Goal: Information Seeking & Learning: Learn about a topic

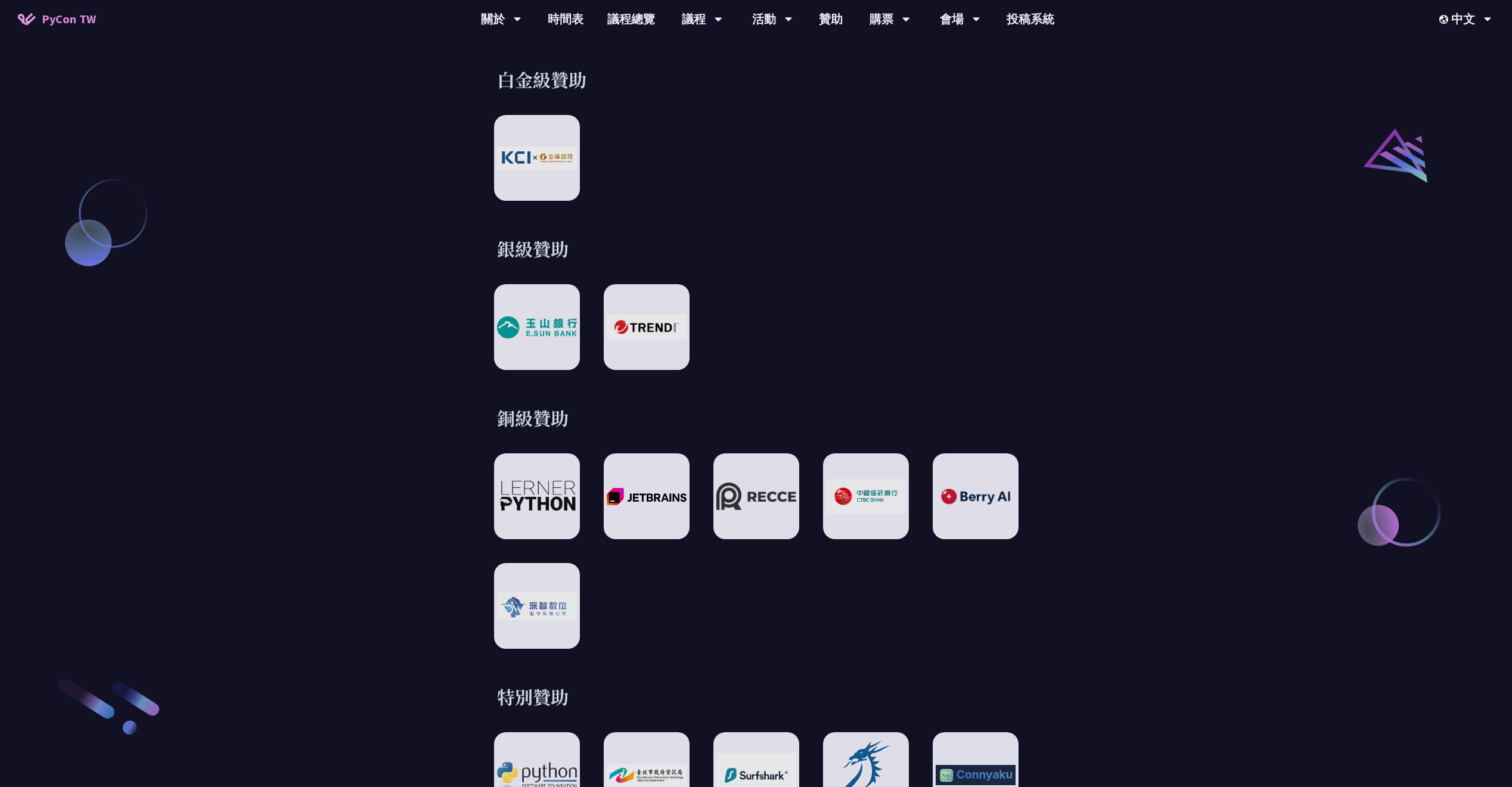
drag, startPoint x: 473, startPoint y: 48, endPoint x: 390, endPoint y: 57, distance: 83.5
click at [617, 26] on link "議程總覽" at bounding box center [631, 19] width 71 height 38
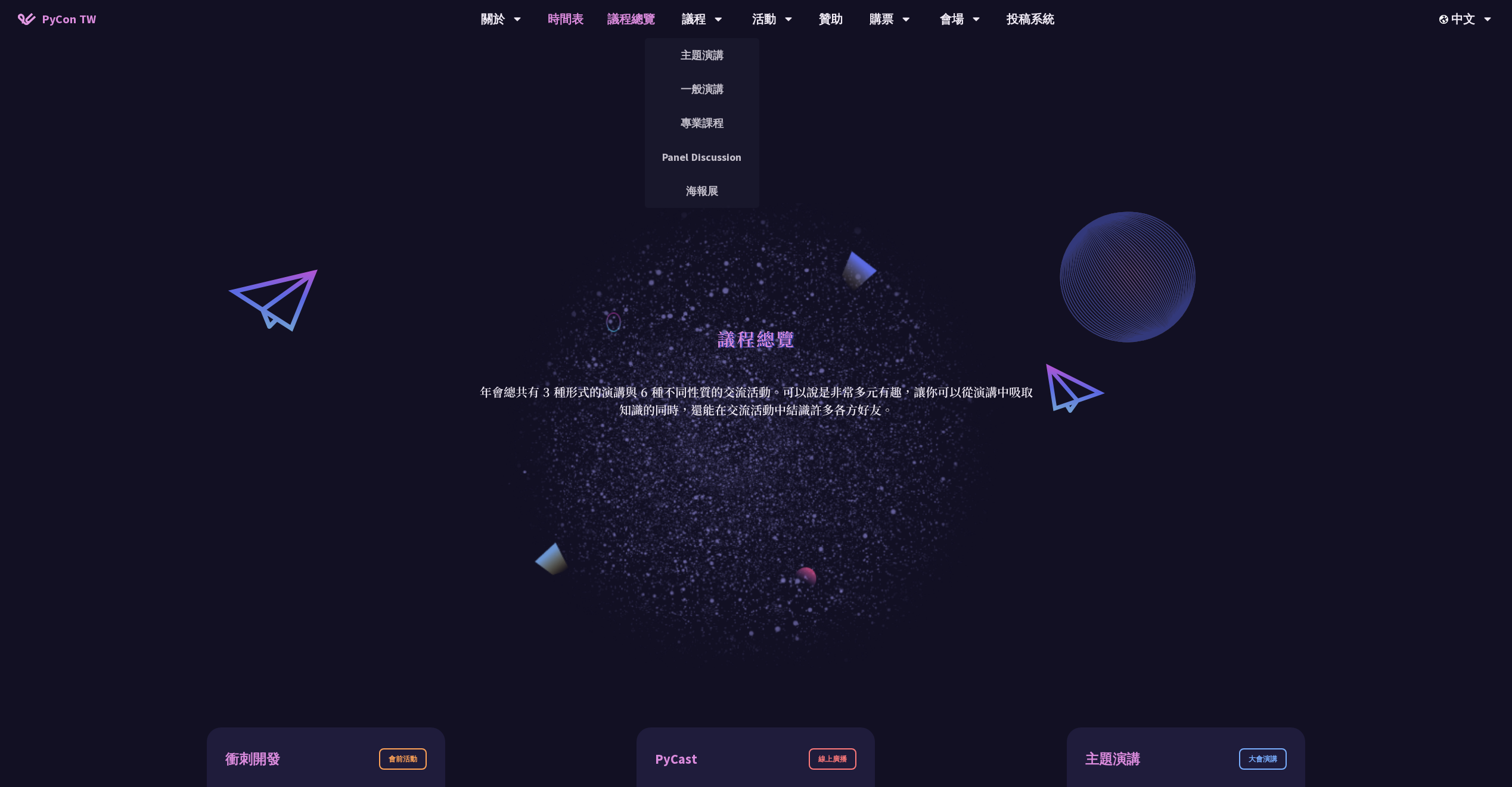
click at [579, 30] on link "時間表" at bounding box center [566, 19] width 59 height 38
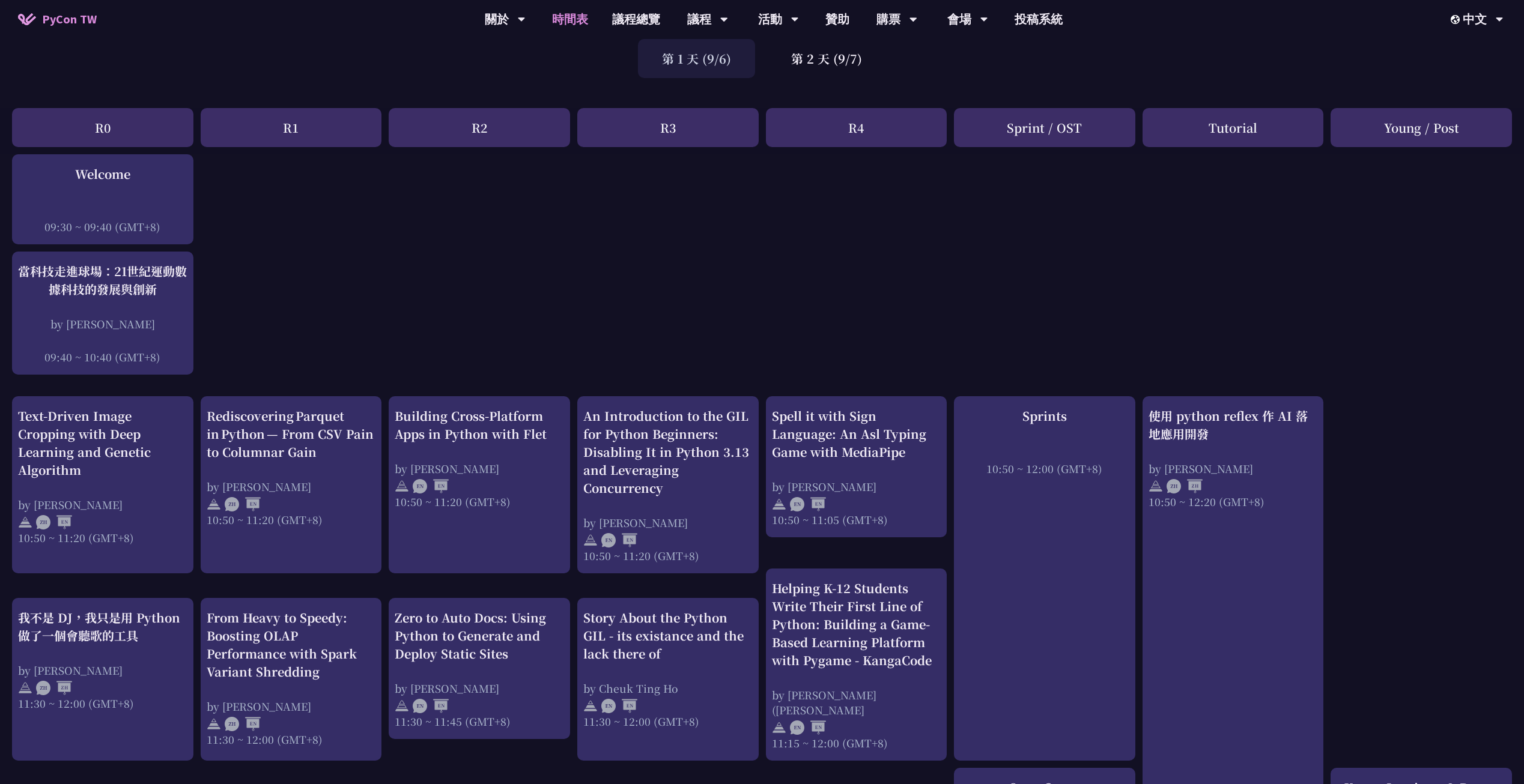
scroll to position [91, 0]
drag, startPoint x: 718, startPoint y: 278, endPoint x: 629, endPoint y: 273, distance: 89.1
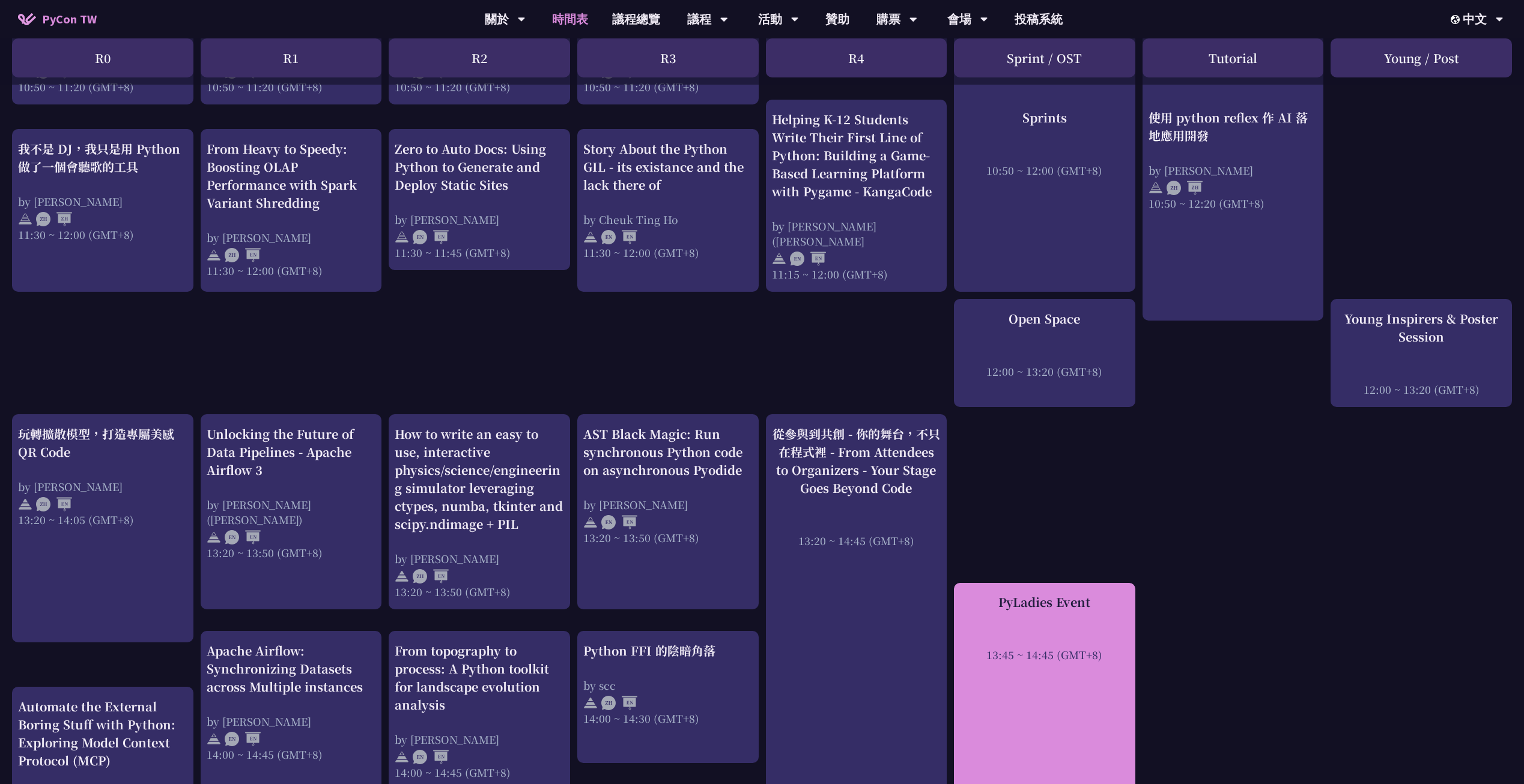
scroll to position [557, 0]
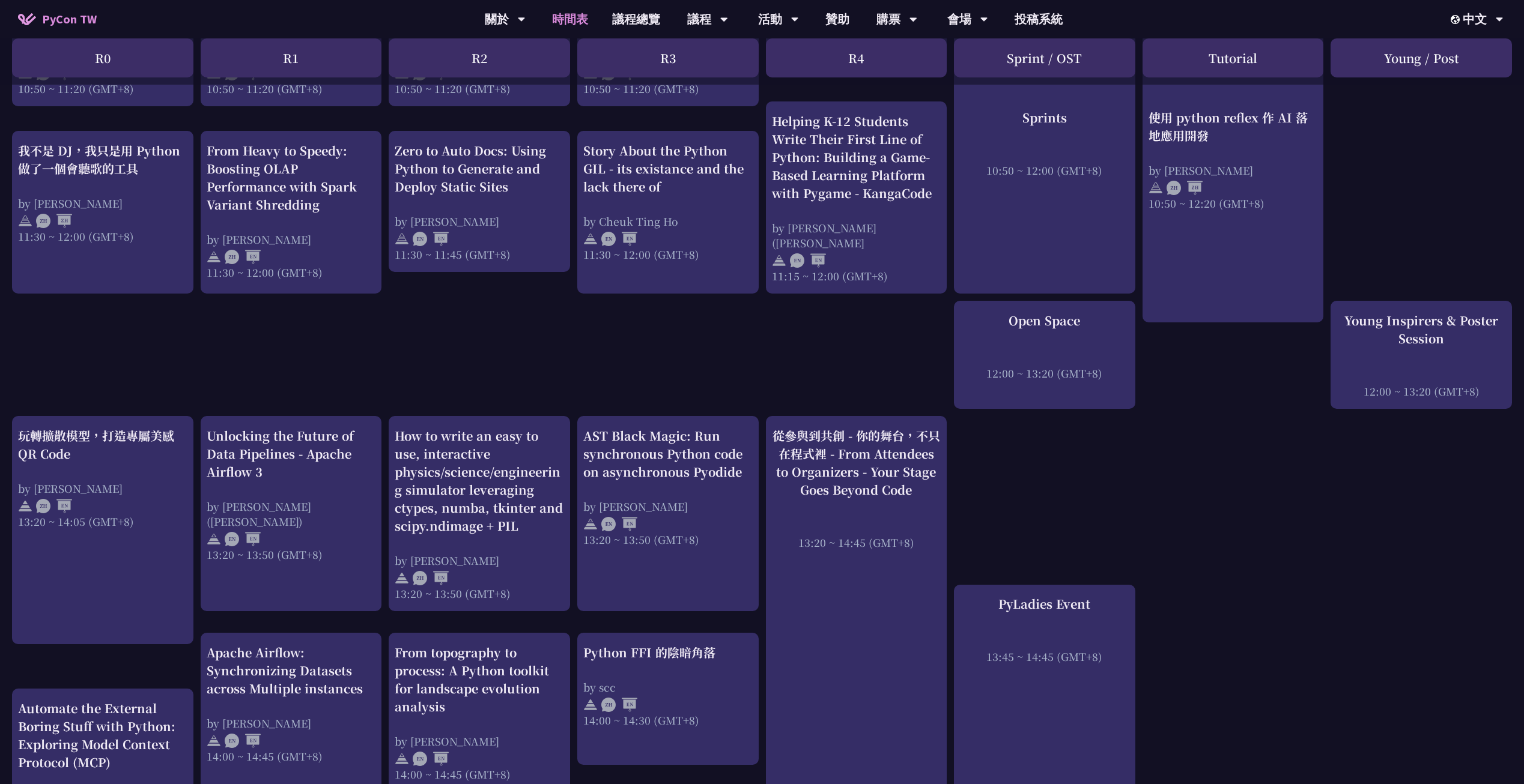
drag, startPoint x: 980, startPoint y: 304, endPoint x: 798, endPoint y: 310, distance: 182.1
click at [793, 312] on div "An Introduction to the GIL for Python Beginners: Disabling It in Python 3.13 an…" at bounding box center [762, 573] width 1524 height 1773
drag, startPoint x: 663, startPoint y: 328, endPoint x: 544, endPoint y: 309, distance: 120.5
click at [515, 314] on div "An Introduction to the GIL for Python Beginners: Disabling It in Python 3.13 an…" at bounding box center [762, 573] width 1524 height 1773
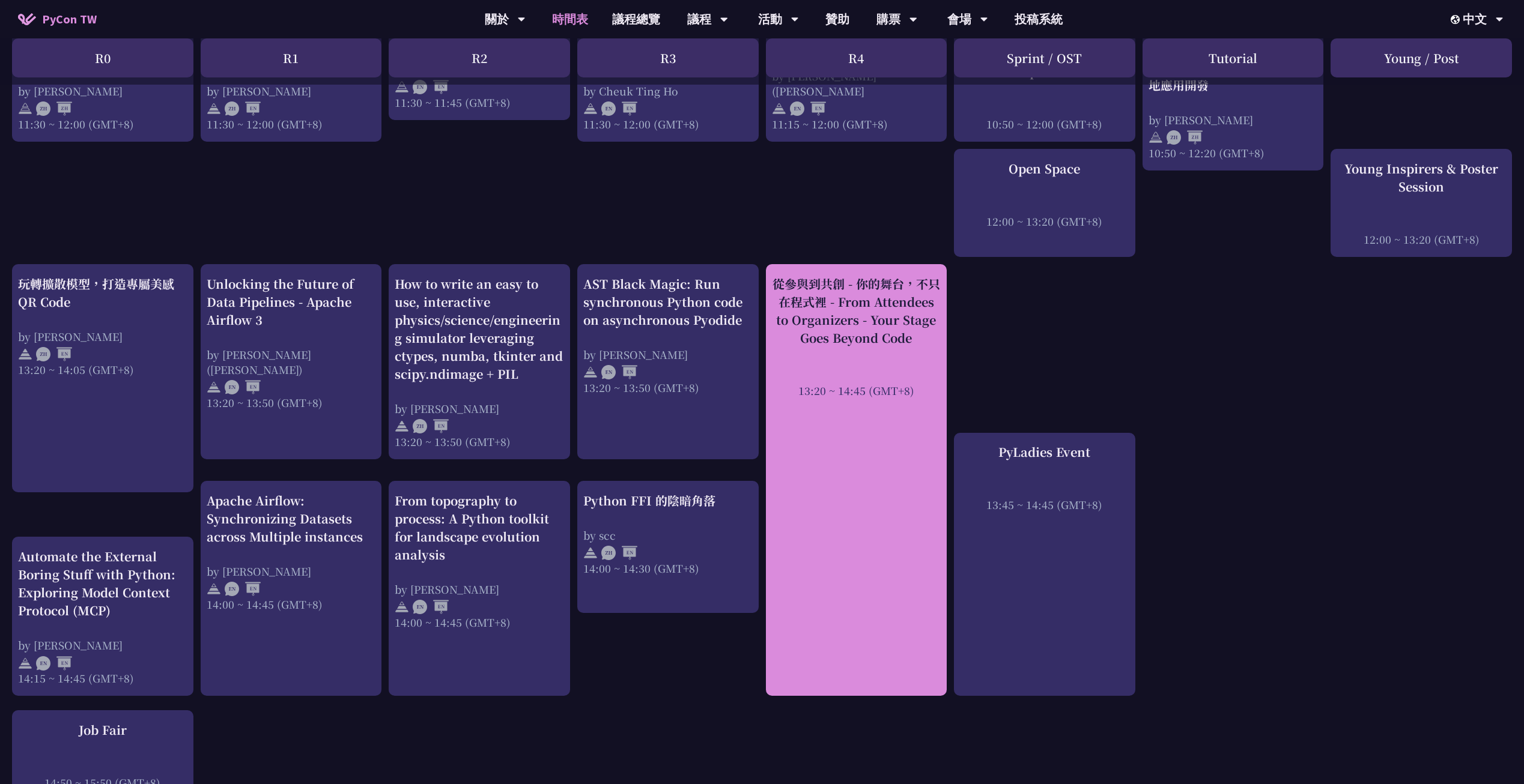
scroll to position [711, 0]
